Goal: Information Seeking & Learning: Learn about a topic

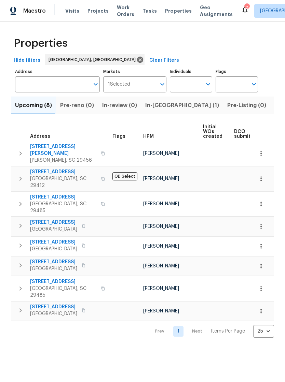
click at [41, 145] on span "[STREET_ADDRESS][PERSON_NAME]" at bounding box center [63, 150] width 67 height 14
click at [36, 278] on span "[STREET_ADDRESS]" at bounding box center [63, 281] width 67 height 7
click at [60, 259] on span "5407 Barnsley Dr" at bounding box center [53, 262] width 47 height 7
click at [72, 14] on span "Visits" at bounding box center [72, 11] width 14 height 7
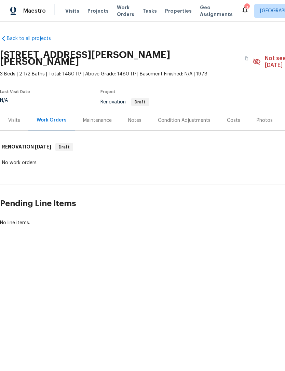
click at [232, 117] on div "Costs" at bounding box center [233, 120] width 13 height 7
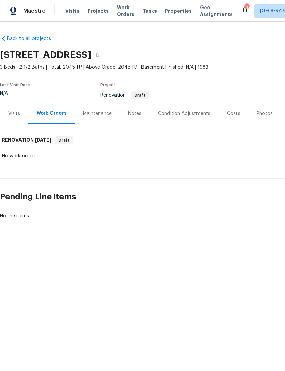
click at [228, 117] on div "Costs" at bounding box center [233, 113] width 13 height 7
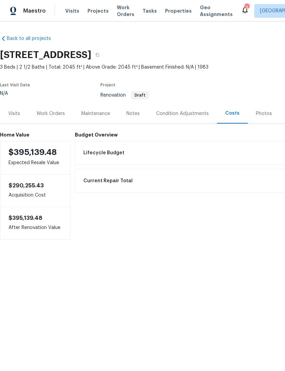
click at [184, 114] on div "Condition Adjustments" at bounding box center [182, 113] width 53 height 7
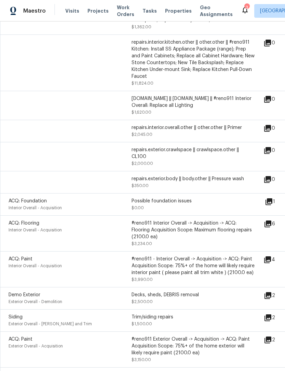
scroll to position [224, 0]
click at [271, 227] on icon at bounding box center [267, 223] width 7 height 7
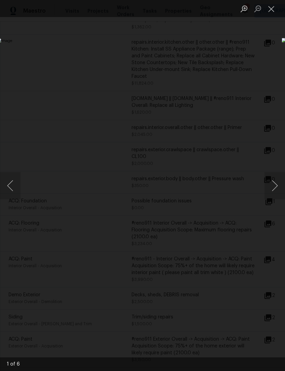
click at [273, 184] on button "Next image" at bounding box center [274, 185] width 20 height 27
click at [273, 186] on button "Next image" at bounding box center [274, 185] width 20 height 27
click at [271, 188] on button "Next image" at bounding box center [274, 185] width 20 height 27
click at [272, 185] on button "Next image" at bounding box center [274, 185] width 20 height 27
click at [272, 187] on button "Next image" at bounding box center [274, 185] width 20 height 27
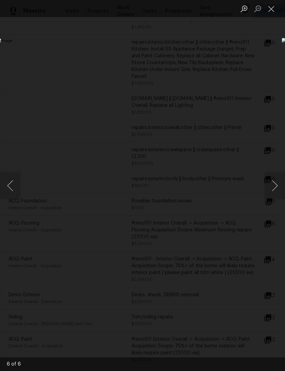
click at [270, 185] on button "Next image" at bounding box center [274, 185] width 20 height 27
click at [274, 14] on button "Close lightbox" at bounding box center [271, 9] width 14 height 12
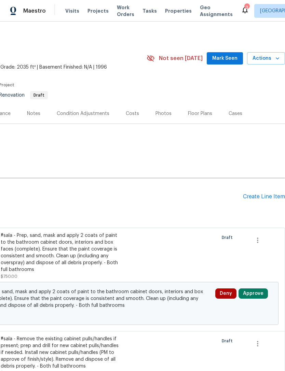
scroll to position [0, 101]
click at [132, 115] on div "Costs" at bounding box center [132, 113] width 13 height 7
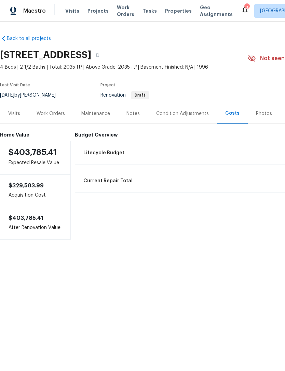
click at [185, 111] on div "Condition Adjustments" at bounding box center [182, 113] width 53 height 7
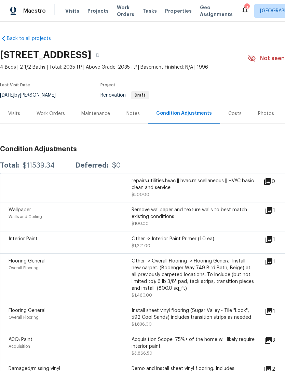
click at [272, 243] on icon at bounding box center [268, 239] width 7 height 7
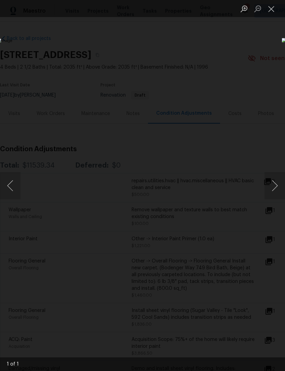
click at [268, 10] on button "Close lightbox" at bounding box center [271, 9] width 14 height 12
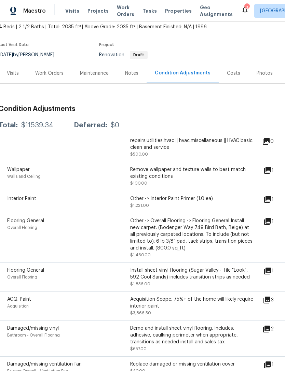
scroll to position [45, 2]
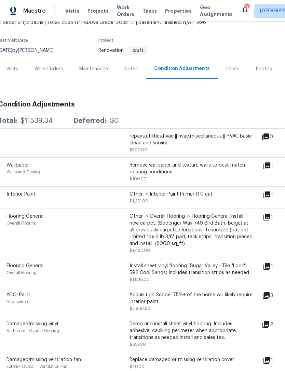
click at [269, 298] on icon at bounding box center [265, 295] width 7 height 7
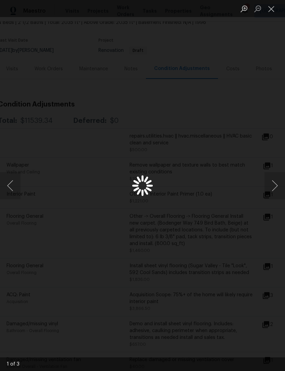
click at [274, 185] on button "Next image" at bounding box center [274, 185] width 20 height 27
click at [272, 189] on button "Next image" at bounding box center [274, 185] width 20 height 27
click at [272, 11] on button "Close lightbox" at bounding box center [271, 9] width 14 height 12
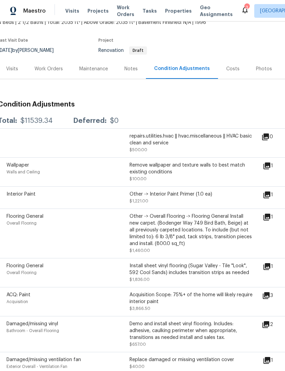
click at [172, 13] on span "Properties" at bounding box center [178, 11] width 27 height 7
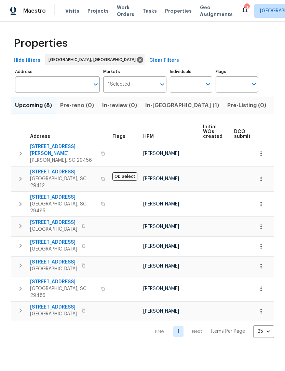
click at [59, 259] on span "5407 Barnsley Dr" at bounding box center [53, 262] width 47 height 7
click at [62, 246] on span "North Charleston, SC 29418" at bounding box center [53, 249] width 47 height 7
click at [43, 146] on span "303 Pembrook St" at bounding box center [63, 150] width 67 height 14
click at [69, 14] on span "Visits" at bounding box center [72, 11] width 14 height 7
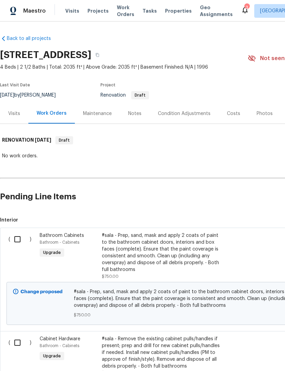
click at [227, 114] on div "Costs" at bounding box center [233, 113] width 13 height 7
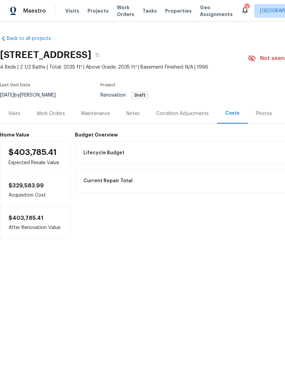
click at [182, 114] on div "Condition Adjustments" at bounding box center [182, 113] width 53 height 7
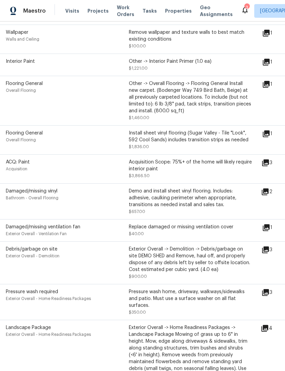
scroll to position [178, 3]
click at [269, 252] on icon at bounding box center [265, 249] width 7 height 7
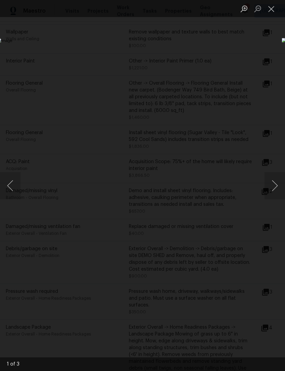
click at [275, 190] on button "Next image" at bounding box center [274, 185] width 20 height 27
click at [273, 184] on button "Next image" at bounding box center [274, 185] width 20 height 27
click at [275, 187] on button "Next image" at bounding box center [274, 185] width 20 height 27
click at [273, 5] on button "Close lightbox" at bounding box center [271, 9] width 14 height 12
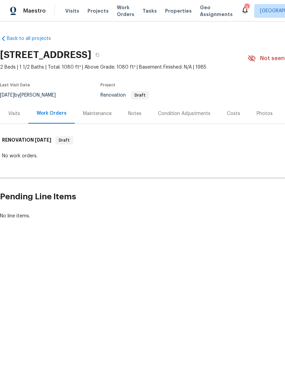
click at [229, 113] on div "Costs" at bounding box center [233, 113] width 13 height 7
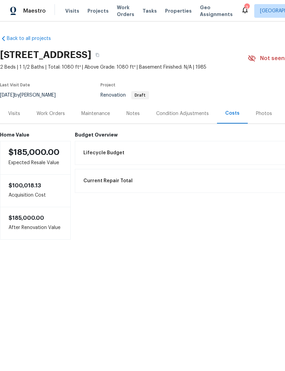
click at [184, 111] on div "Condition Adjustments" at bounding box center [182, 113] width 53 height 7
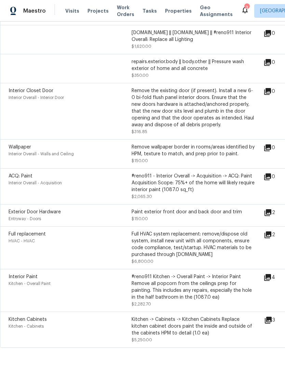
scroll to position [276, 0]
click at [271, 280] on icon at bounding box center [267, 277] width 7 height 7
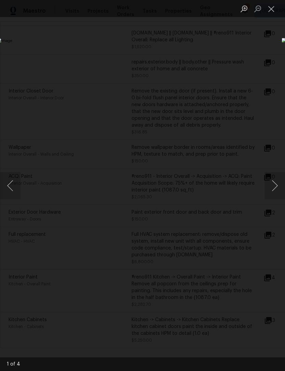
click at [272, 10] on button "Close lightbox" at bounding box center [271, 9] width 14 height 12
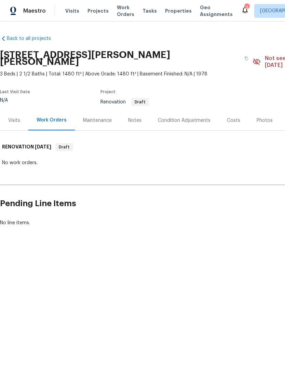
click at [234, 117] on div "Costs" at bounding box center [233, 120] width 13 height 7
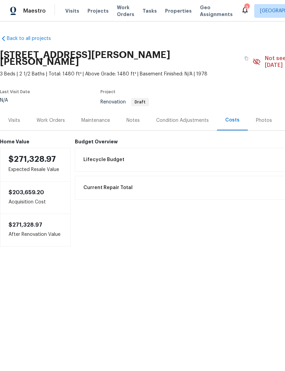
click at [189, 110] on div "Condition Adjustments" at bounding box center [182, 120] width 69 height 20
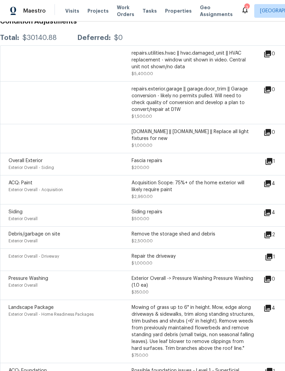
scroll to position [135, 0]
click at [271, 179] on icon at bounding box center [267, 183] width 8 height 8
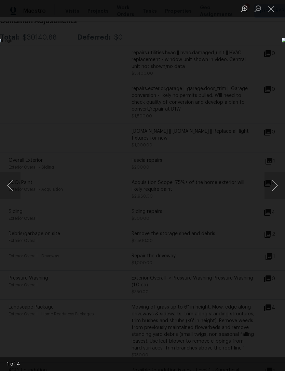
click at [275, 185] on button "Next image" at bounding box center [274, 185] width 20 height 27
click at [272, 186] on button "Next image" at bounding box center [274, 185] width 20 height 27
click at [271, 185] on button "Next image" at bounding box center [274, 185] width 20 height 27
click at [271, 183] on button "Next image" at bounding box center [274, 185] width 20 height 27
click at [271, 13] on button "Close lightbox" at bounding box center [271, 9] width 14 height 12
